Goal: Information Seeking & Learning: Learn about a topic

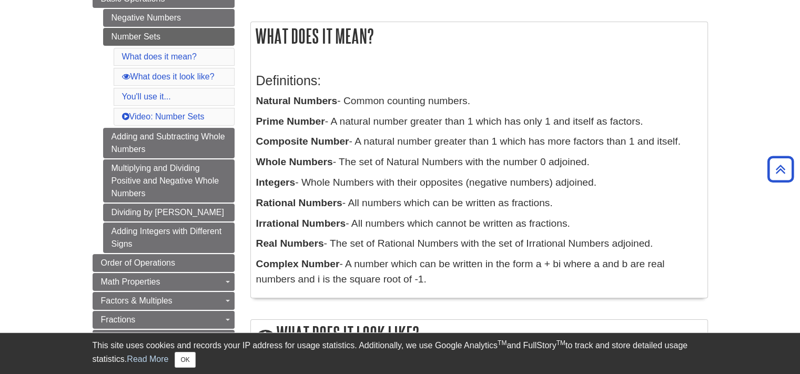
scroll to position [163, 0]
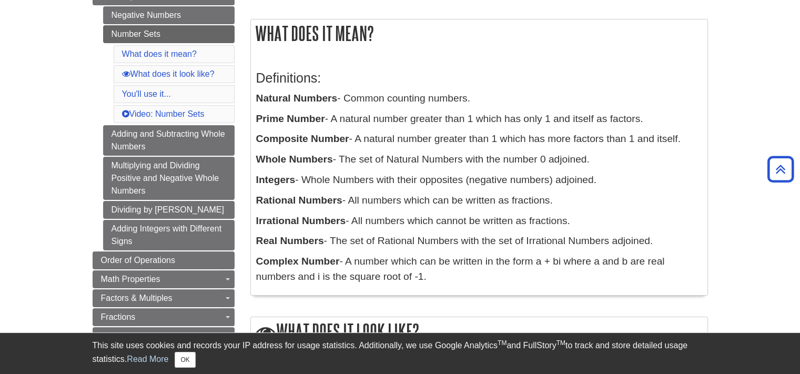
drag, startPoint x: 256, startPoint y: 96, endPoint x: 461, endPoint y: 280, distance: 276.0
click at [461, 280] on div "Definitions: Natural Numbers - Common counting numbers. Prime Number - A natura…" at bounding box center [479, 175] width 446 height 230
copy div "Natural Numbers - Common counting numbers. Prime Number - A natural number grea…"
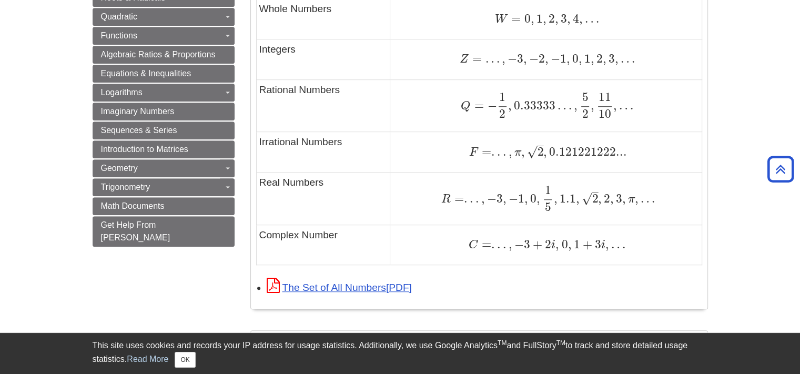
scroll to position [715, 0]
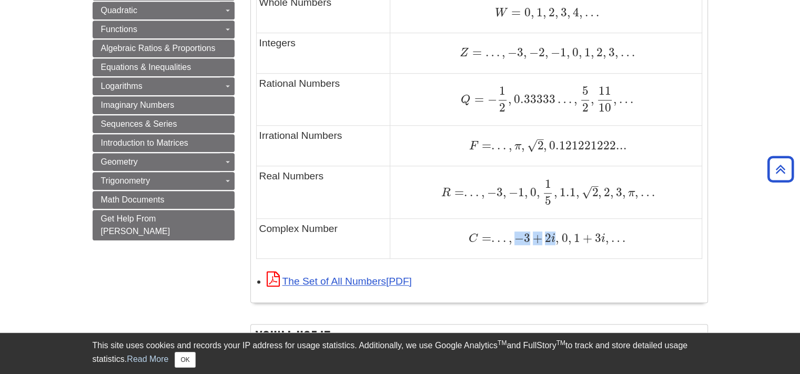
drag, startPoint x: 515, startPoint y: 236, endPoint x: 555, endPoint y: 240, distance: 40.7
click at [555, 240] on span "C = . . . , − 3 + 2 i , 0 , 1 + 3 i , …" at bounding box center [547, 238] width 157 height 14
drag, startPoint x: 562, startPoint y: 235, endPoint x: 604, endPoint y: 236, distance: 41.6
click at [604, 236] on span "C = . . . , − 3 + 2 i , 0 , 1 + 3 i , …" at bounding box center [547, 238] width 157 height 14
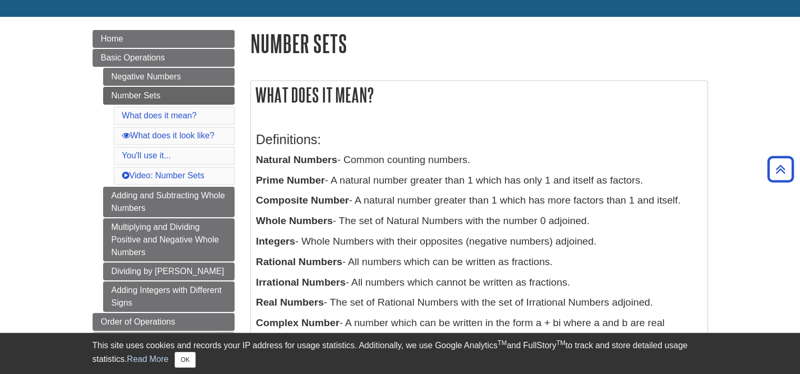
scroll to position [0, 0]
